Goal: Complete application form

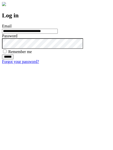
type input "**********"
click at [14, 59] on input "******" at bounding box center [8, 56] width 12 height 5
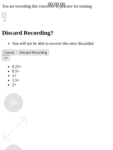
type input "**********"
